Goal: Book appointment/travel/reservation

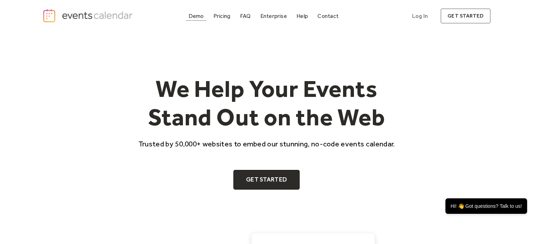
click at [192, 16] on div "Demo" at bounding box center [196, 16] width 15 height 4
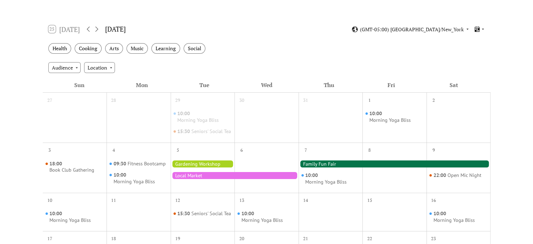
scroll to position [105, 0]
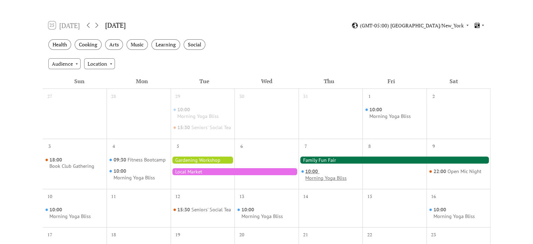
click at [330, 175] on div "10:00 Morning Yoga Bliss" at bounding box center [332, 174] width 54 height 13
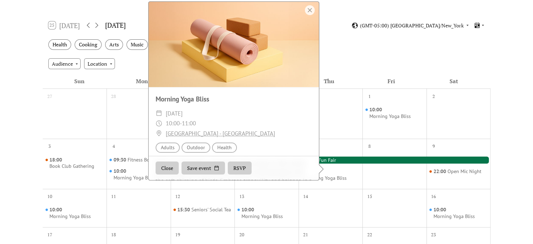
click at [235, 175] on button "RSVP" at bounding box center [240, 167] width 24 height 13
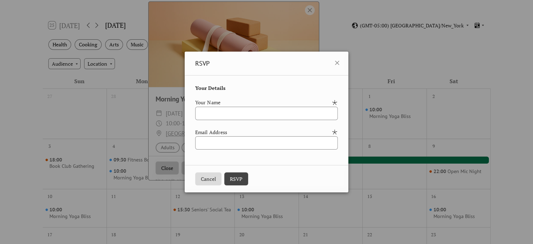
click at [199, 180] on button "Cancel" at bounding box center [208, 178] width 26 height 13
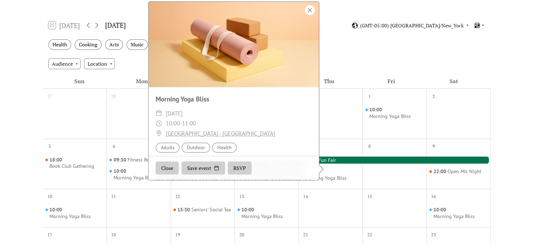
click at [311, 15] on div at bounding box center [310, 10] width 10 height 10
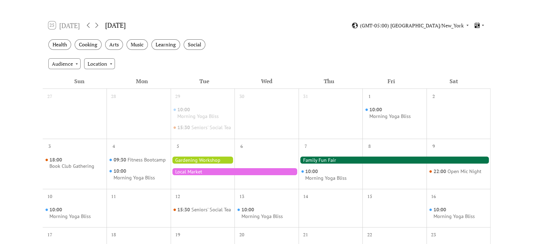
click at [390, 119] on div "10:00 Morning Yoga Bliss" at bounding box center [394, 118] width 64 height 33
click at [390, 116] on div "Morning Yoga Bliss" at bounding box center [389, 116] width 41 height 7
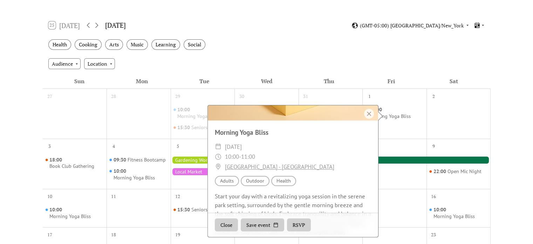
scroll to position [99, 0]
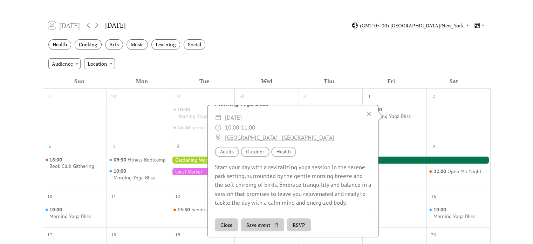
click at [298, 223] on button "RSVP" at bounding box center [299, 224] width 24 height 13
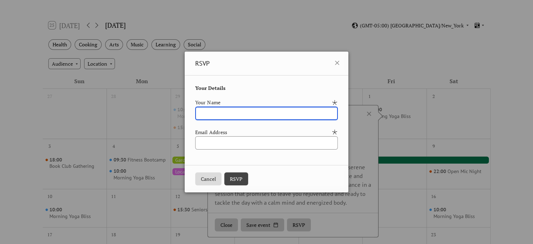
click at [201, 182] on button "Cancel" at bounding box center [208, 178] width 26 height 13
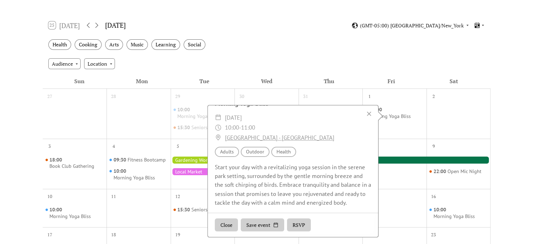
click at [246, 60] on div "Audience Location" at bounding box center [267, 63] width 448 height 19
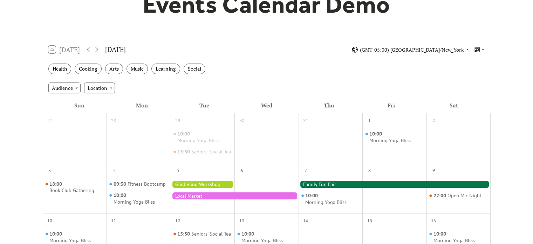
scroll to position [70, 0]
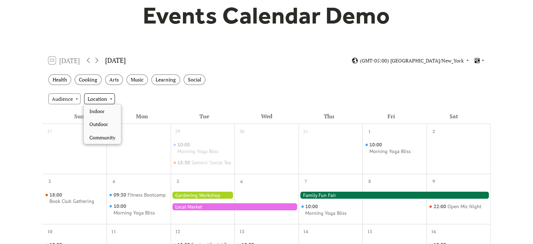
click at [107, 103] on div "Location" at bounding box center [99, 98] width 31 height 11
click at [60, 96] on div "Audience" at bounding box center [64, 98] width 32 height 11
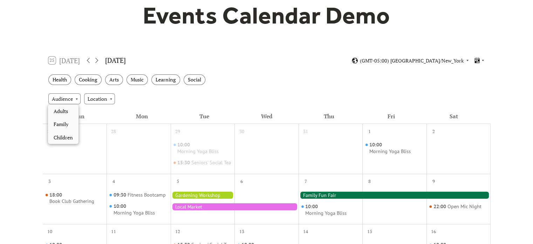
click at [259, 82] on div "Health Cooking Arts Music Learning Social" at bounding box center [267, 79] width 448 height 19
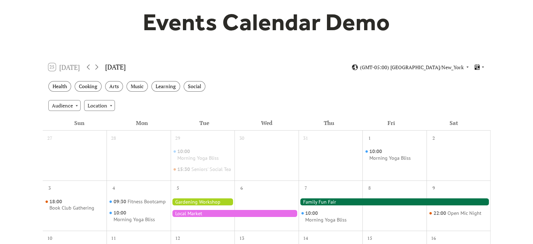
scroll to position [0, 0]
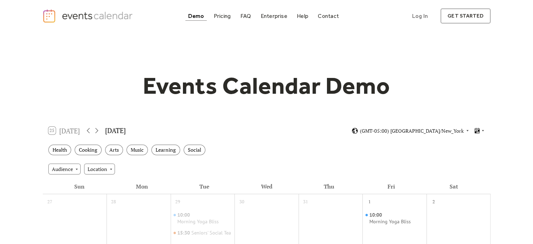
click at [111, 18] on img "home" at bounding box center [88, 16] width 93 height 14
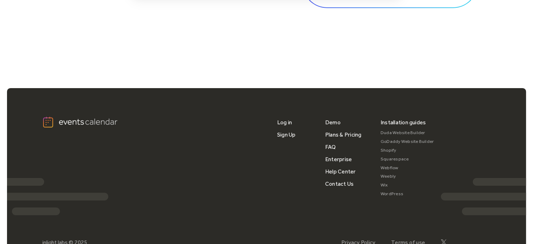
scroll to position [2384, 0]
